Goal: Navigation & Orientation: Find specific page/section

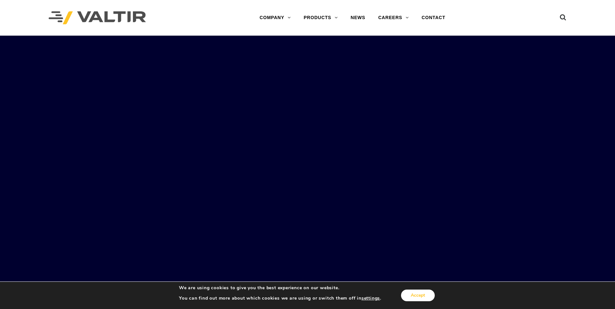
click at [418, 297] on button "Accept" at bounding box center [418, 296] width 34 height 12
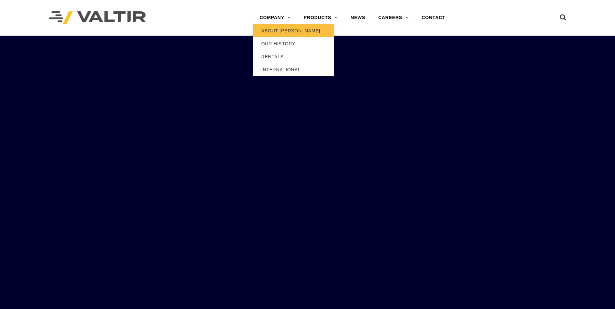
click at [280, 30] on link "ABOUT [PERSON_NAME]" at bounding box center [293, 30] width 81 height 13
